Goal: Check status: Check status

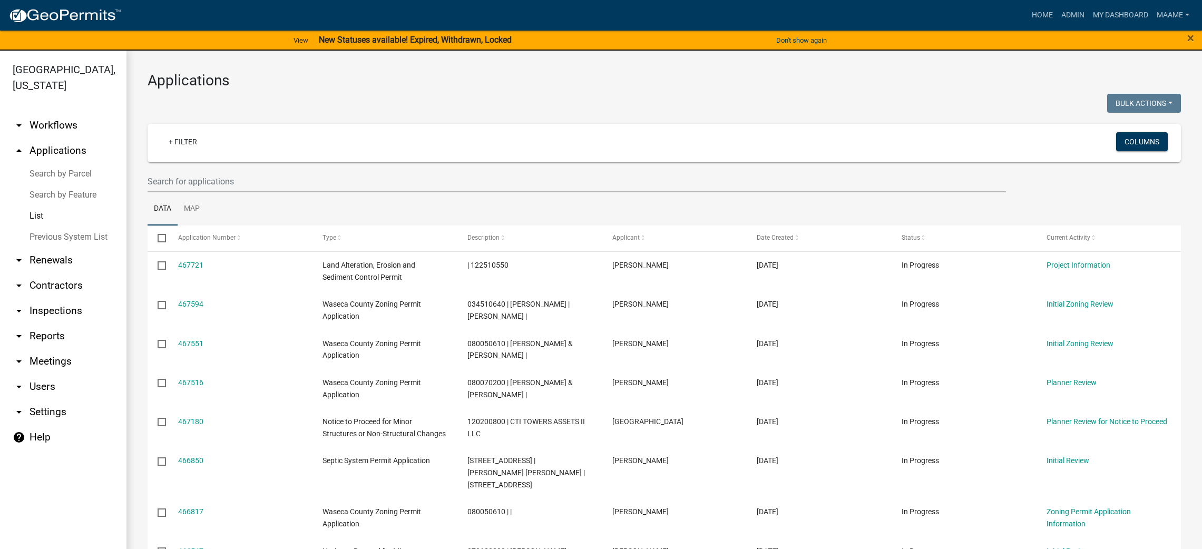
select select "3: 100"
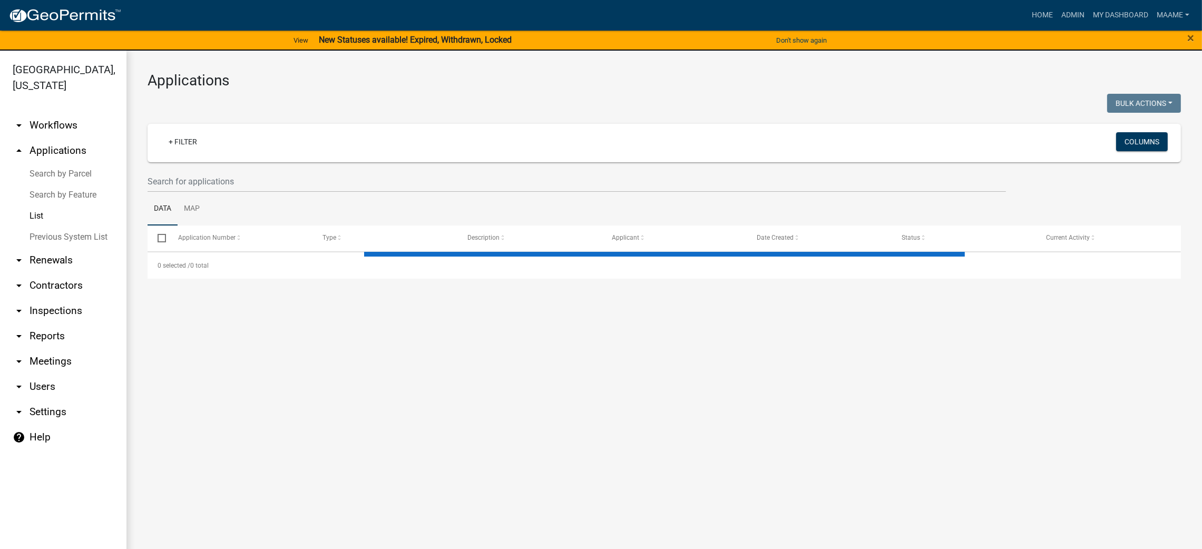
select select "3: 100"
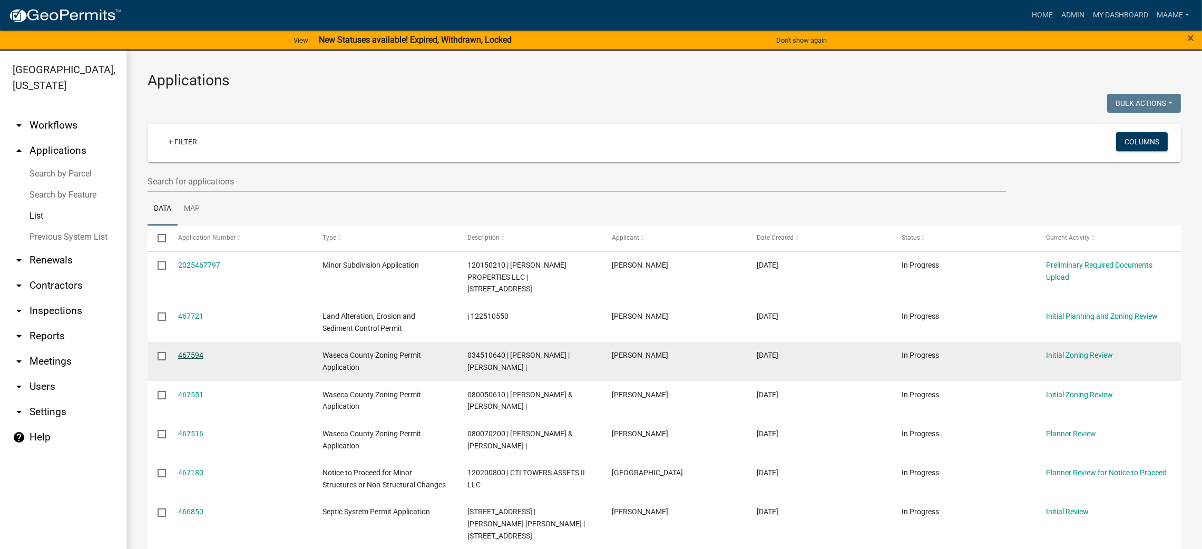
click at [193, 351] on link "467594" at bounding box center [190, 355] width 25 height 8
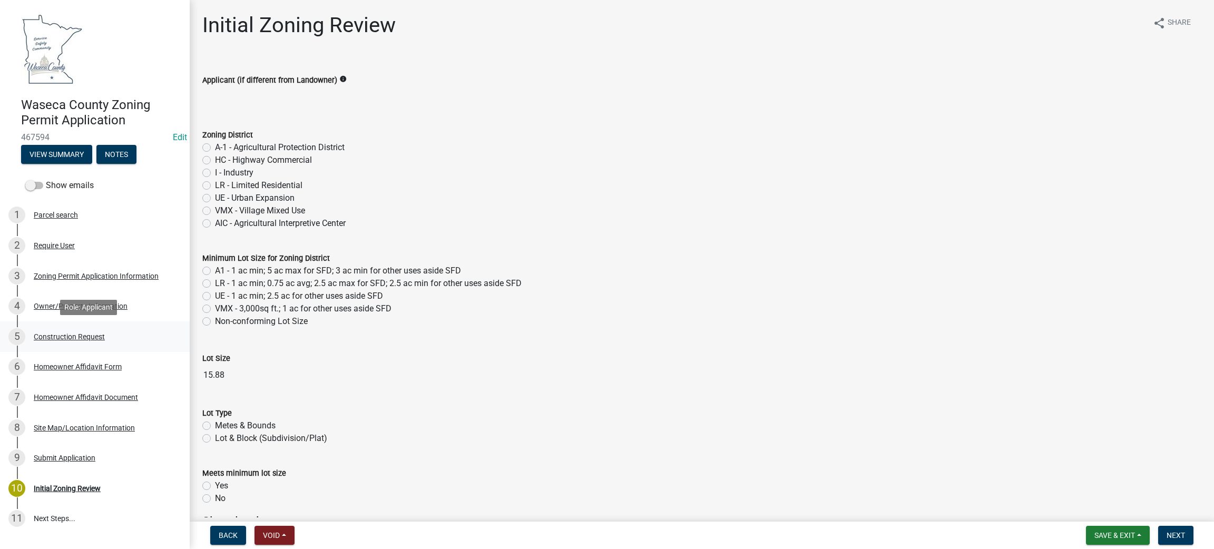
click at [64, 333] on div "Construction Request" at bounding box center [69, 336] width 71 height 7
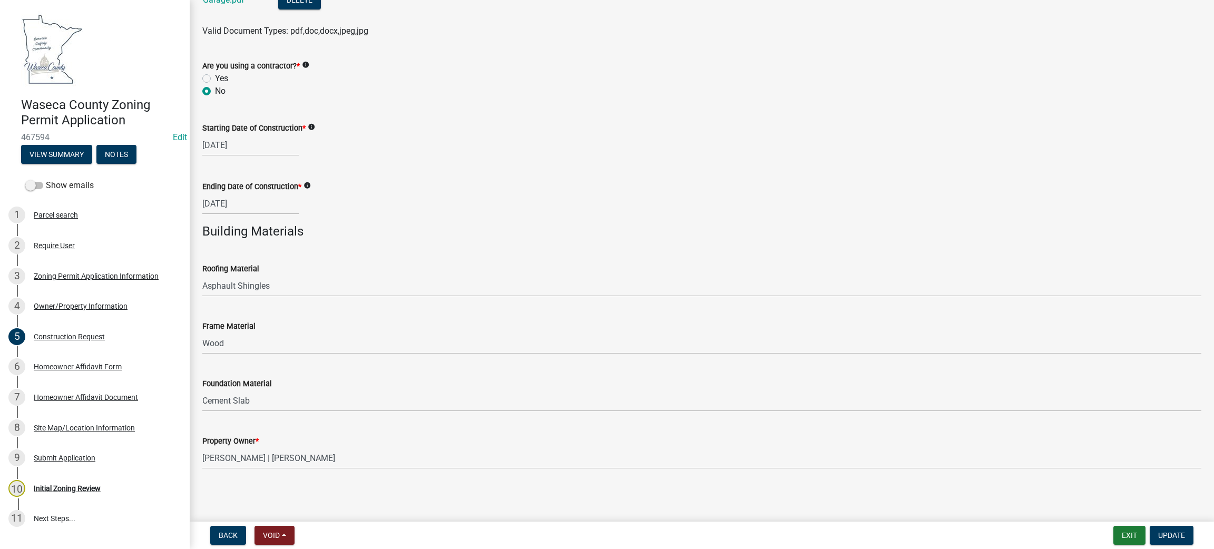
scroll to position [514, 0]
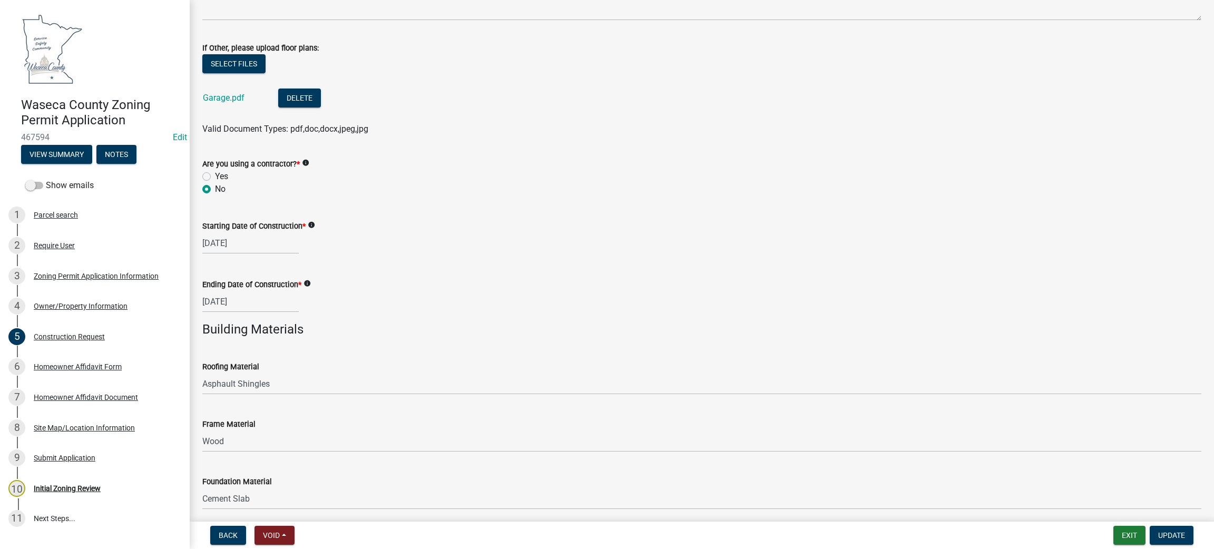
click at [219, 109] on div "Garage.pdf" at bounding box center [232, 99] width 58 height 22
click at [215, 97] on link "Garage.pdf" at bounding box center [224, 98] width 42 height 10
click at [66, 419] on div "8 Site Map/Location Information" at bounding box center [90, 427] width 164 height 17
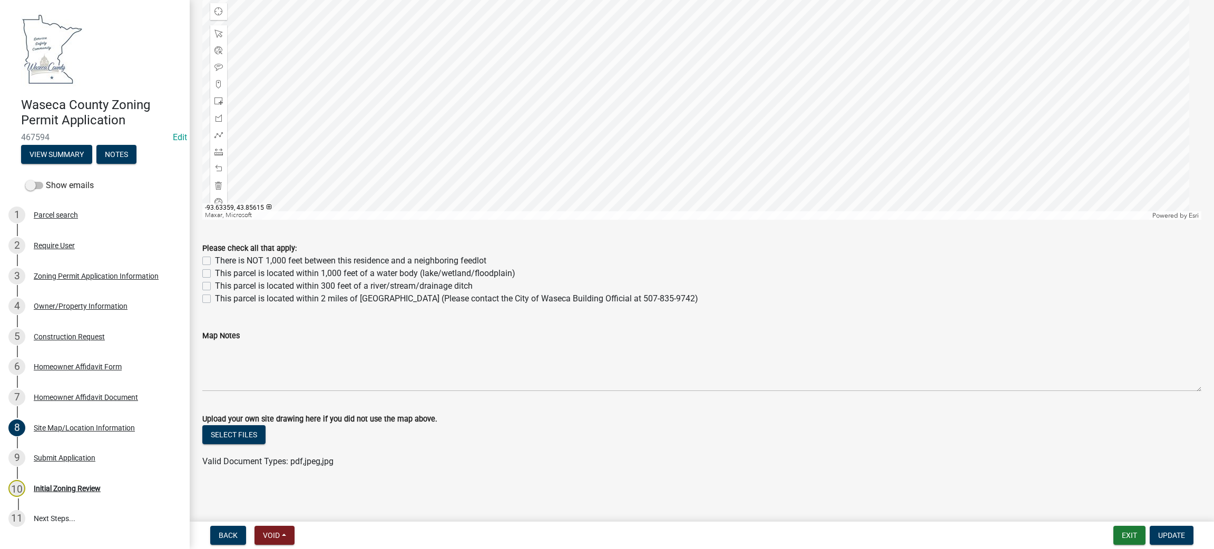
scroll to position [360, 0]
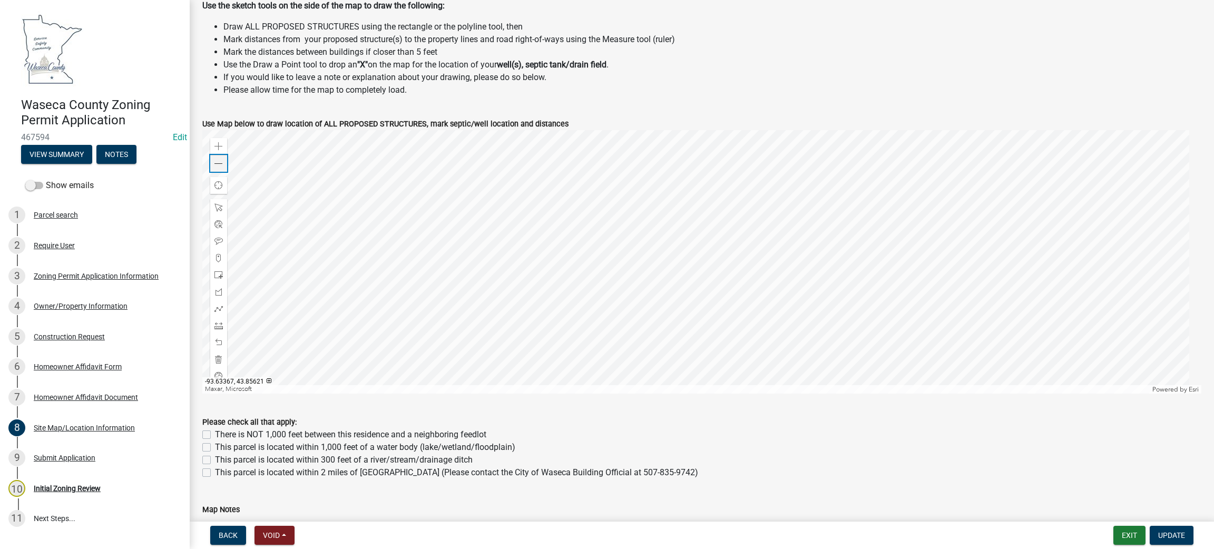
click at [222, 166] on span at bounding box center [218, 164] width 8 height 8
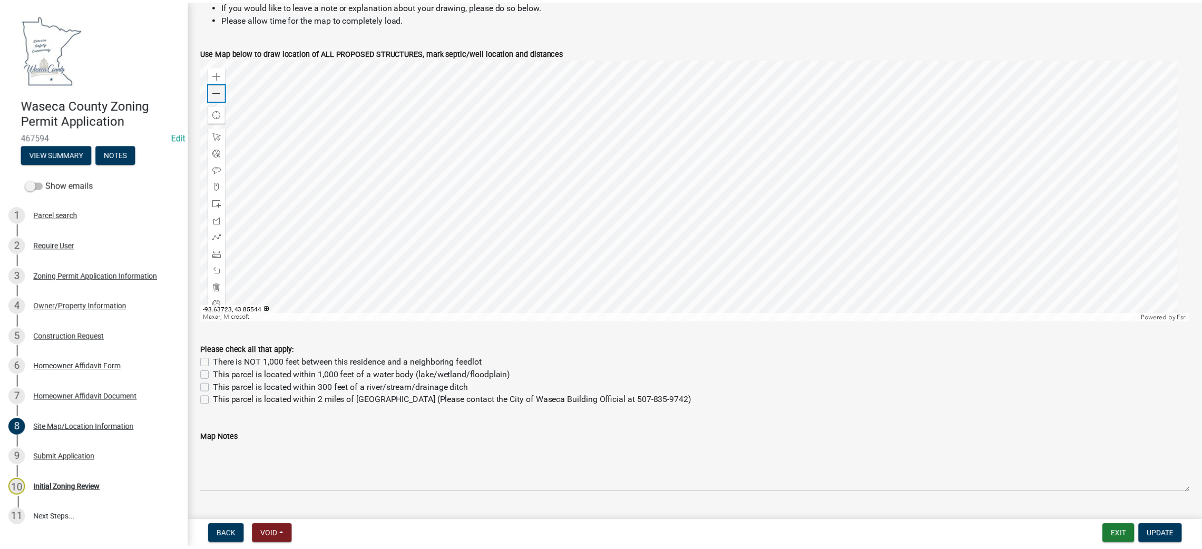
scroll to position [420, 0]
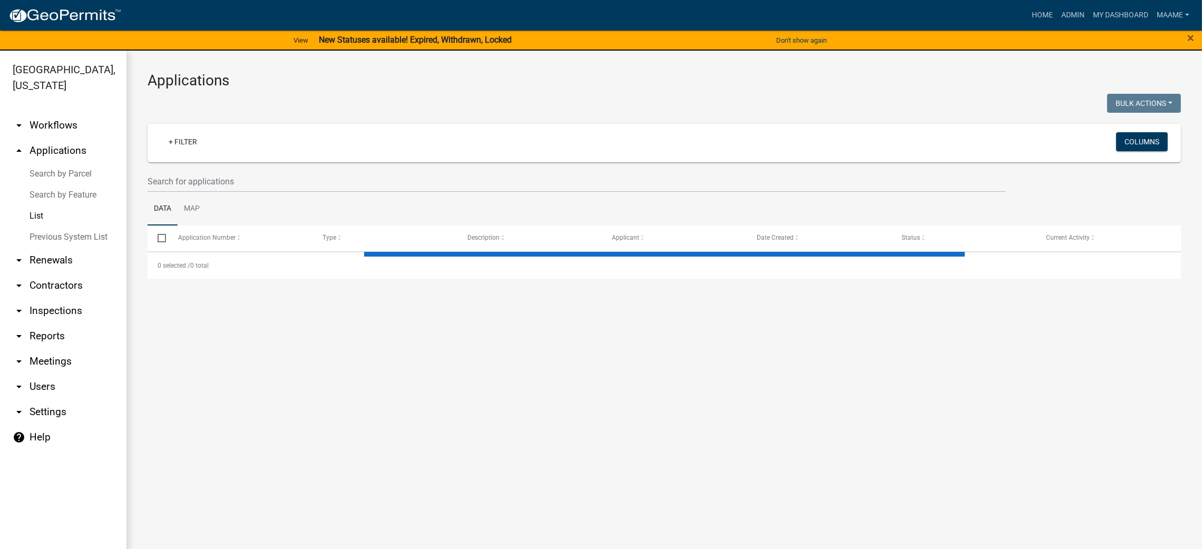
select select "3: 100"
